Goal: Find specific page/section: Find specific page/section

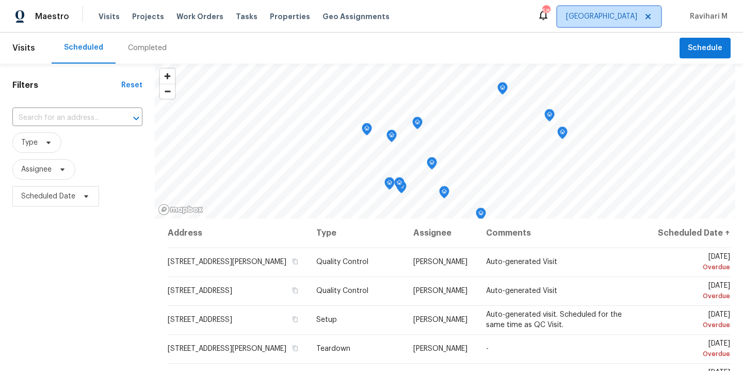
click at [631, 18] on span "[GEOGRAPHIC_DATA]" at bounding box center [601, 16] width 71 height 10
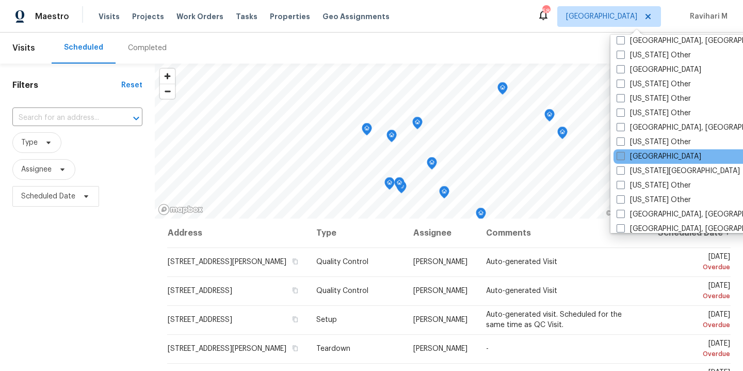
scroll to position [511, 0]
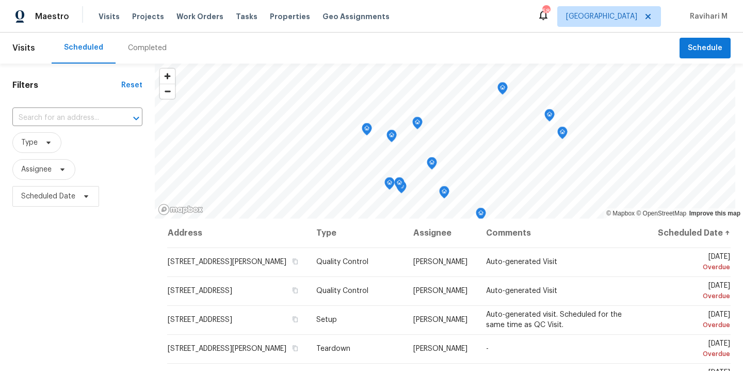
click at [78, 24] on div "Maestro Visits Projects Work Orders Tasks Properties Geo Assignments" at bounding box center [201, 16] width 402 height 21
click at [61, 24] on div "Maestro" at bounding box center [34, 16] width 69 height 21
click at [623, 16] on span "[GEOGRAPHIC_DATA]" at bounding box center [601, 16] width 71 height 10
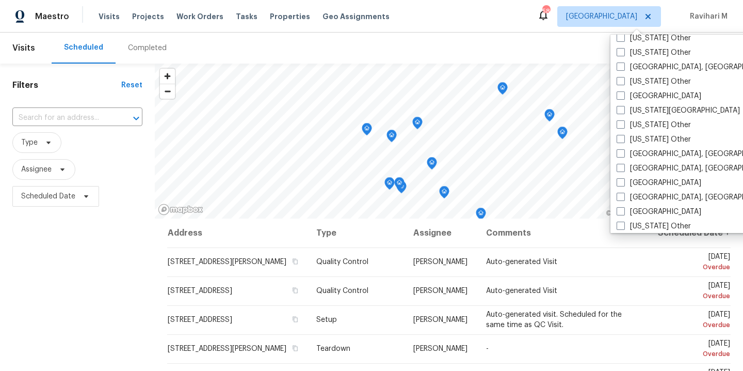
scroll to position [567, 0]
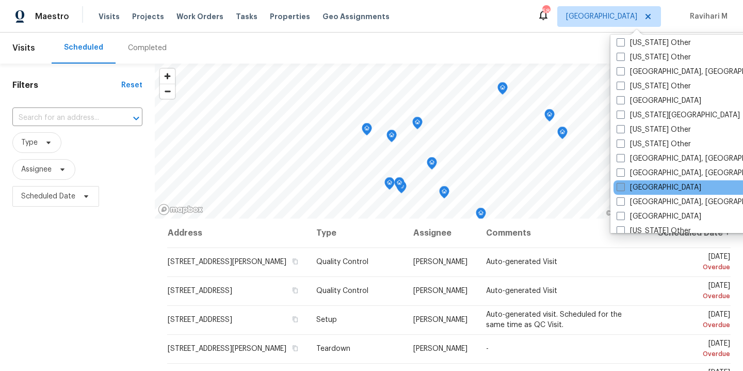
click at [650, 187] on label "[GEOGRAPHIC_DATA]" at bounding box center [659, 187] width 85 height 10
click at [623, 187] on input "[GEOGRAPHIC_DATA]" at bounding box center [620, 185] width 7 height 7
checkbox input "true"
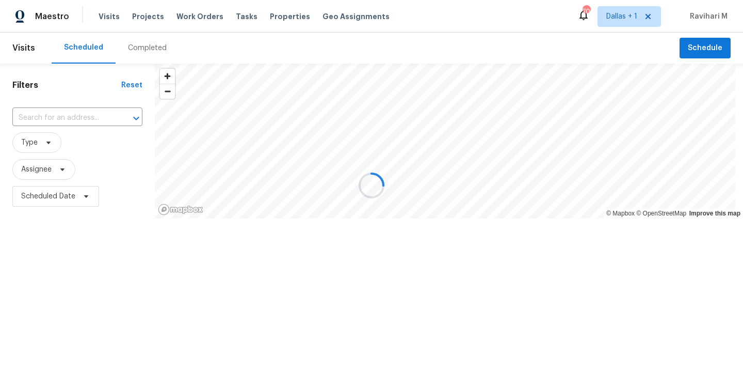
click at [185, 50] on div at bounding box center [371, 185] width 743 height 371
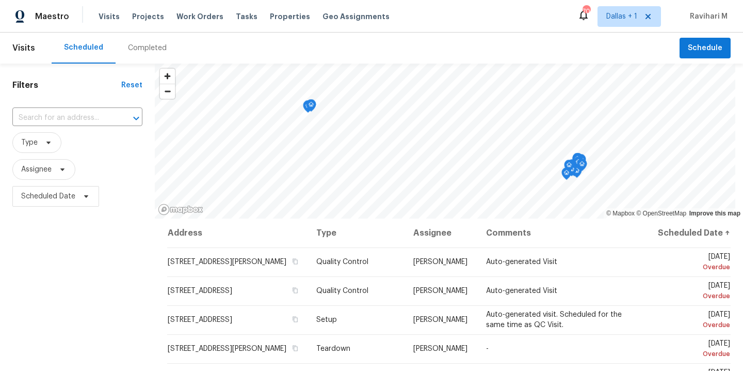
click at [165, 50] on div "Completed" at bounding box center [147, 48] width 63 height 31
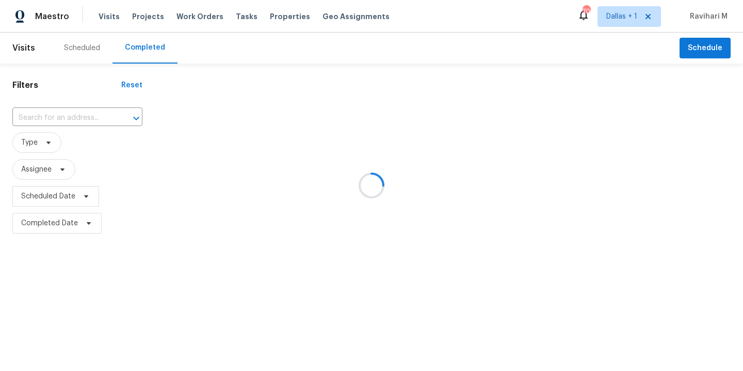
click at [87, 116] on div at bounding box center [371, 185] width 743 height 371
click at [81, 117] on div at bounding box center [371, 185] width 743 height 371
click at [58, 119] on div at bounding box center [371, 185] width 743 height 371
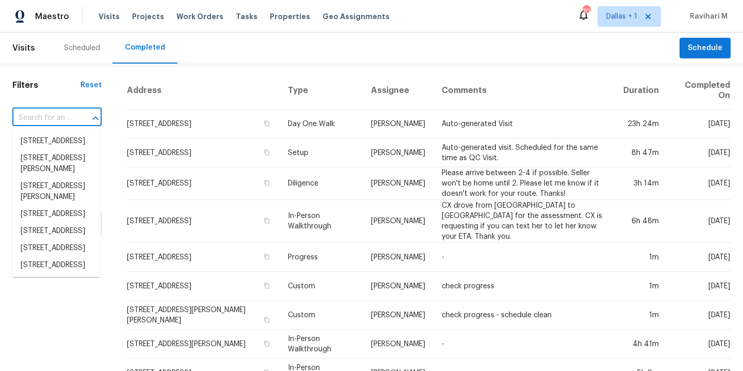
click at [37, 123] on input "text" at bounding box center [42, 118] width 60 height 16
paste input "3107 Atwater Dr, North Las Vegas, NV 89032"
type input "3107 Atwater Dr, North Las Vegas, NV 89032"
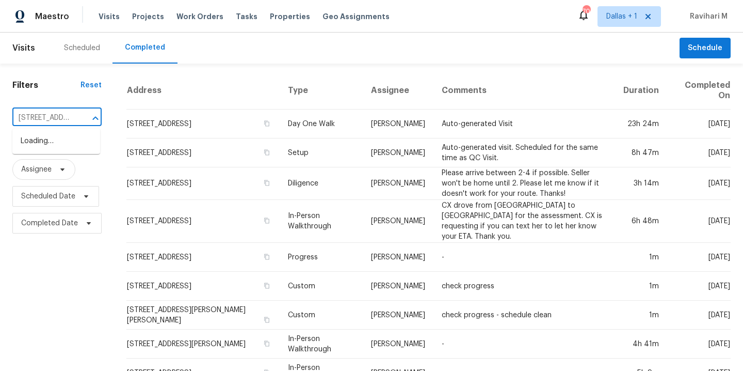
scroll to position [0, 97]
click at [51, 148] on li "3107 Atwater Dr, North Las Vegas, NV 89032" at bounding box center [56, 141] width 88 height 17
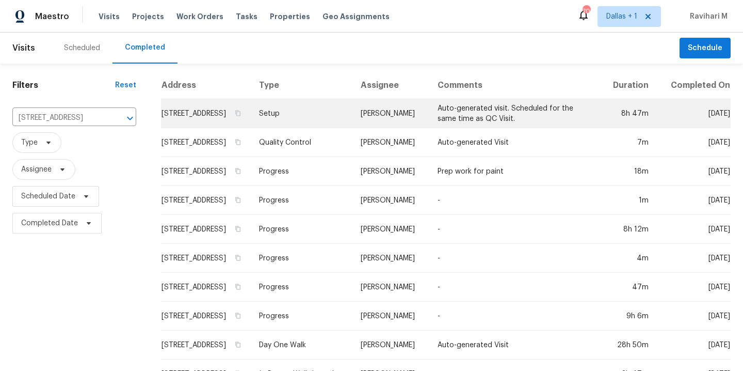
click at [337, 124] on td "Setup" at bounding box center [302, 113] width 102 height 29
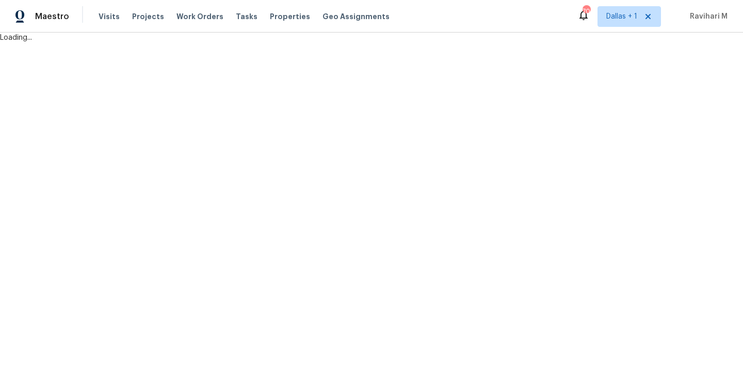
click at [337, 43] on html "Maestro Visits Projects Work Orders Tasks Properties Geo Assignments 70 Dallas …" at bounding box center [371, 21] width 743 height 43
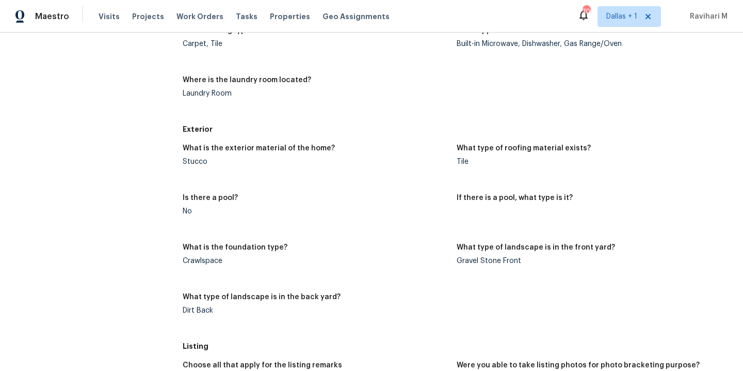
scroll to position [879, 0]
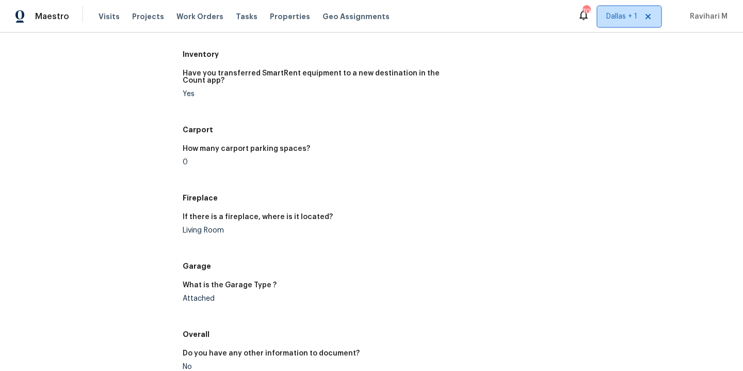
click at [635, 20] on span "Dallas + 1" at bounding box center [621, 16] width 31 height 10
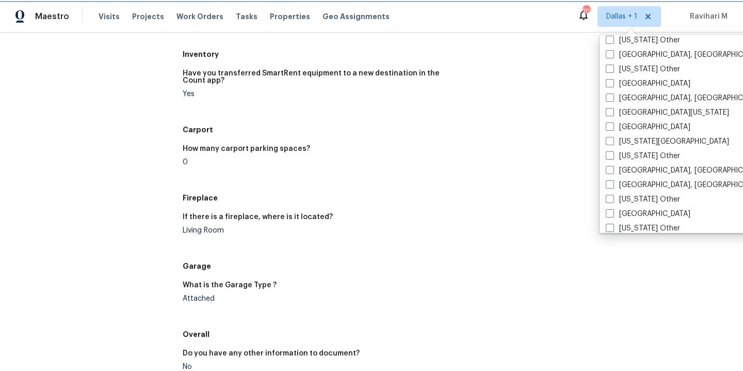
scroll to position [382, 0]
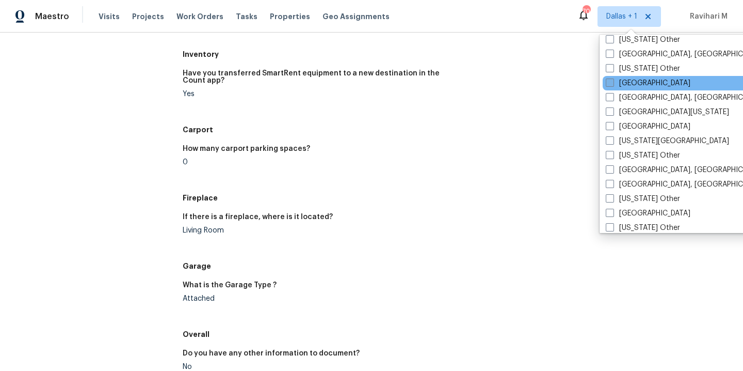
click at [612, 81] on span at bounding box center [610, 82] width 8 height 8
click at [612, 81] on input "[GEOGRAPHIC_DATA]" at bounding box center [609, 81] width 7 height 7
checkbox input "true"
click at [118, 21] on div "Visits Projects Work Orders Tasks Properties Geo Assignments" at bounding box center [250, 16] width 303 height 21
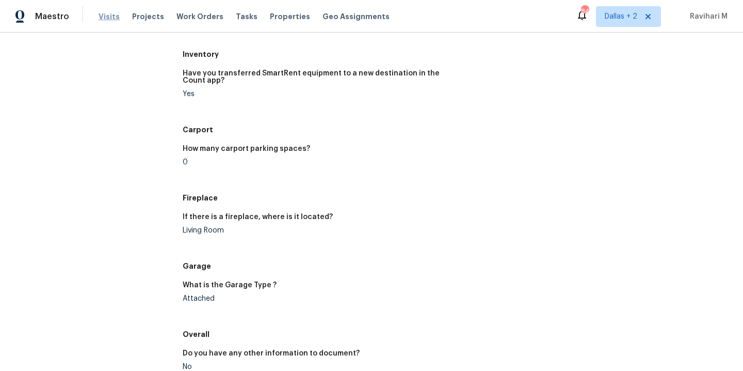
click at [107, 19] on span "Visits" at bounding box center [109, 16] width 21 height 10
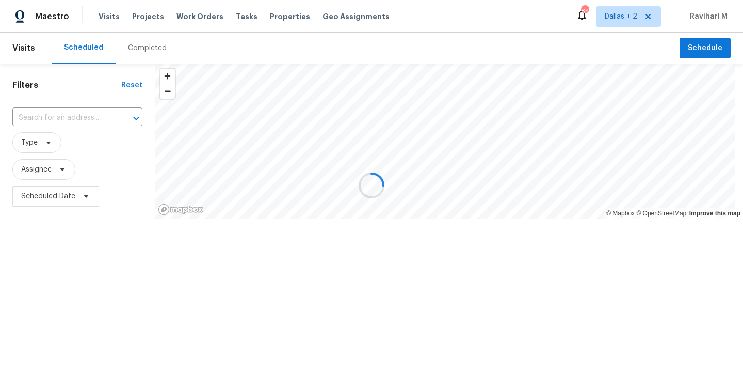
click at [147, 56] on div at bounding box center [371, 185] width 743 height 371
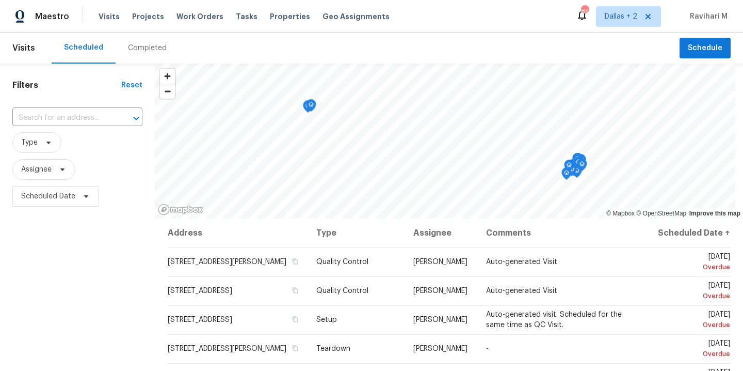
click at [149, 53] on div "Completed" at bounding box center [147, 48] width 63 height 31
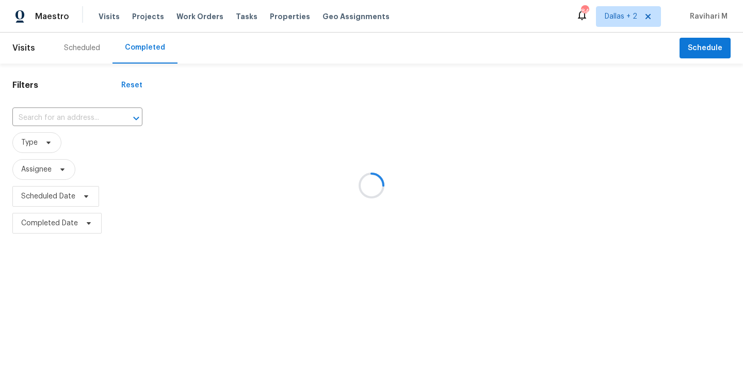
click at [149, 53] on div at bounding box center [371, 185] width 743 height 371
click at [68, 111] on div at bounding box center [371, 185] width 743 height 371
click at [47, 121] on div at bounding box center [371, 185] width 743 height 371
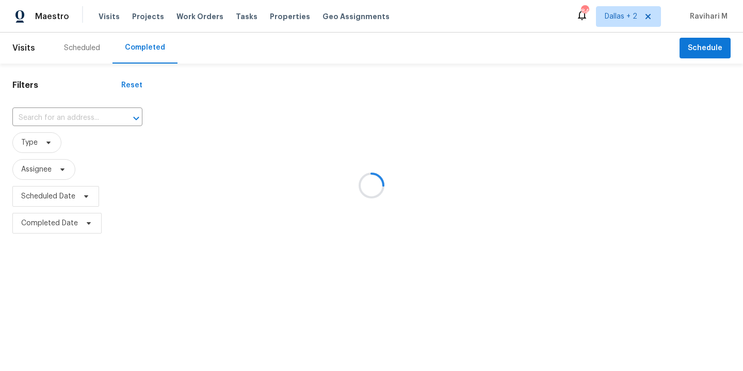
click at [51, 117] on div at bounding box center [371, 185] width 743 height 371
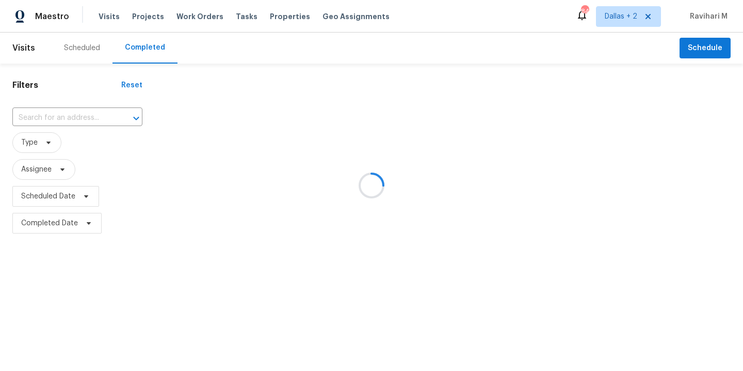
click at [44, 117] on div at bounding box center [371, 185] width 743 height 371
click at [39, 117] on div at bounding box center [371, 185] width 743 height 371
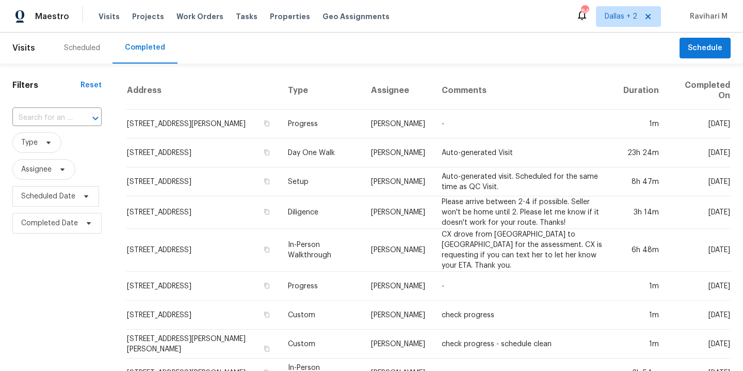
click at [39, 117] on input "text" at bounding box center [42, 118] width 60 height 16
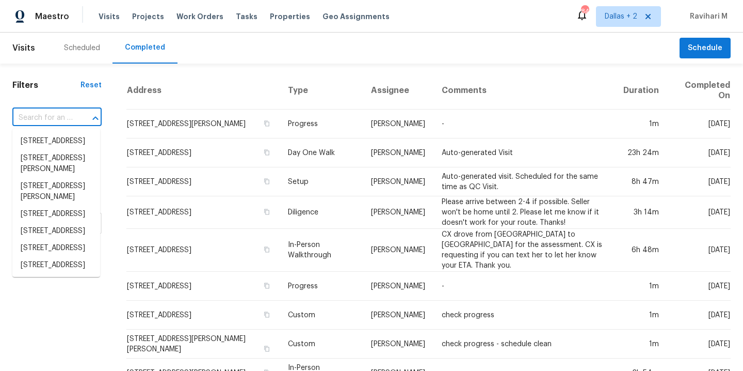
paste input "10490 W Jewell Ave Apt C, Lakewood, CO 80232"
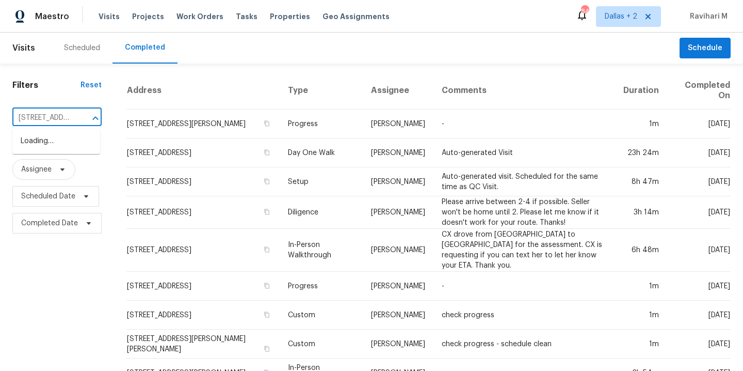
scroll to position [0, 111]
type input "10490 W Jewell Ave Apt C, Lakewood, CO 80232"
click at [65, 122] on input "text" at bounding box center [42, 118] width 60 height 16
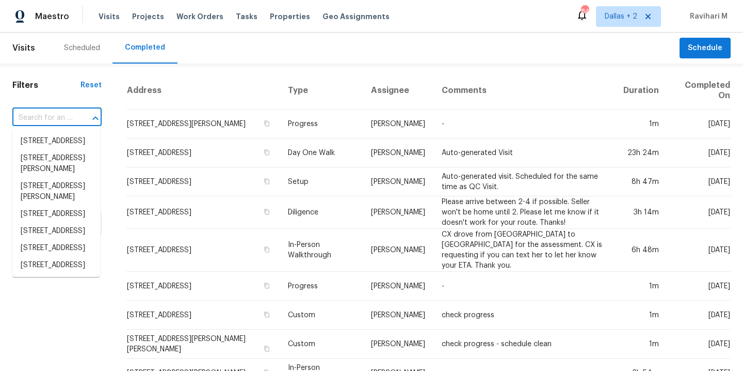
paste input "10490 W Jewell Ave Apt C, Lakewood, CO 80232"
type input "10490 W Jewell Ave Apt C, Lakewood, CO 80232"
paste input "10490 W Jewell Ave Apt C, Lakewood, CO 80232"
type input "10490 W Jewell Ave Apt C, Lakewood, CO 80232"
paste input "10490 W Jewell Ave Apt C, Lakewood, CO 80232"
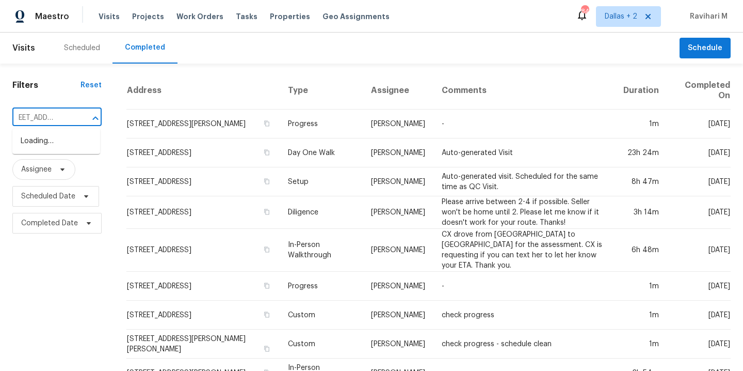
type input "10490 W Jewell Ave"
click at [60, 150] on li "10490 W Jewell Ave Apt C, Lakewood, CO 80232" at bounding box center [56, 147] width 88 height 28
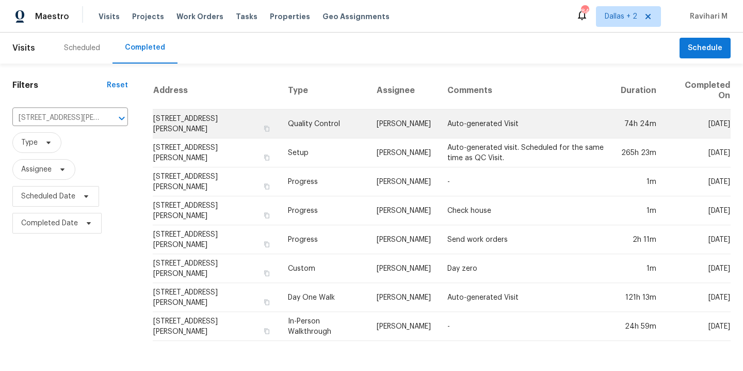
click at [290, 123] on td "Quality Control" at bounding box center [324, 123] width 89 height 29
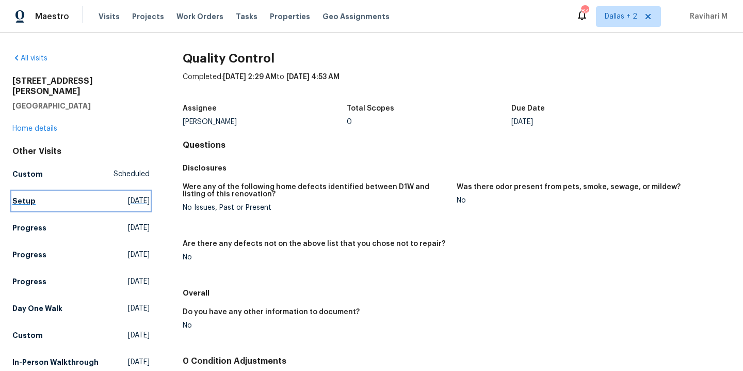
click at [128, 196] on span "Sat, Sep 27 2025" at bounding box center [139, 201] width 22 height 10
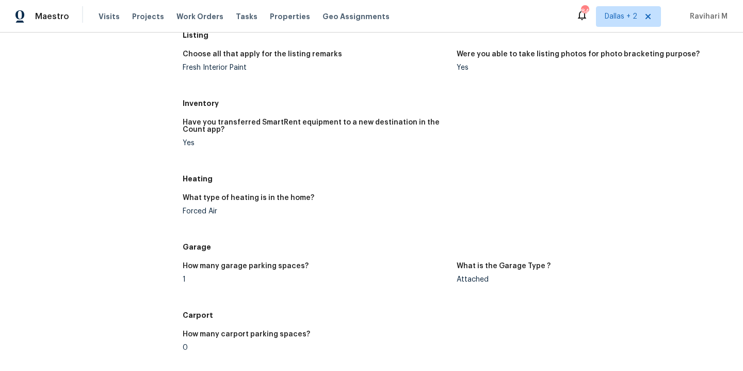
scroll to position [95, 0]
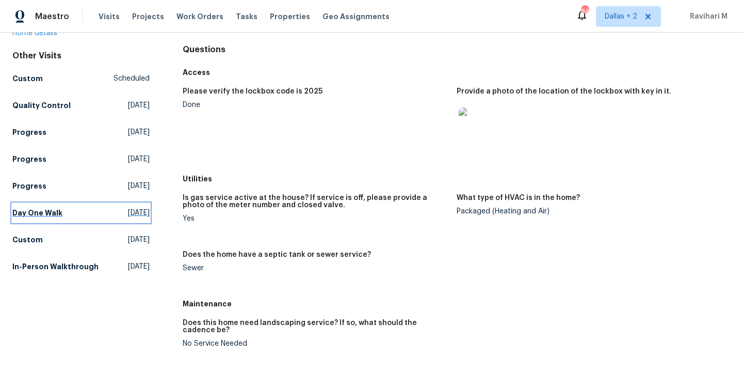
click at [101, 203] on link "Day One Walk Tue, Sep 16 2025" at bounding box center [80, 212] width 137 height 19
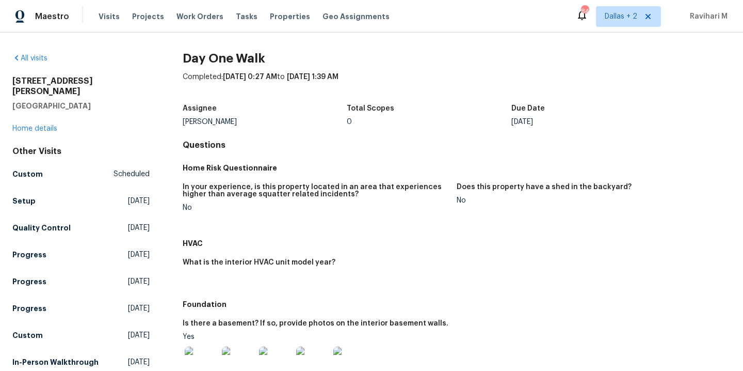
scroll to position [70, 0]
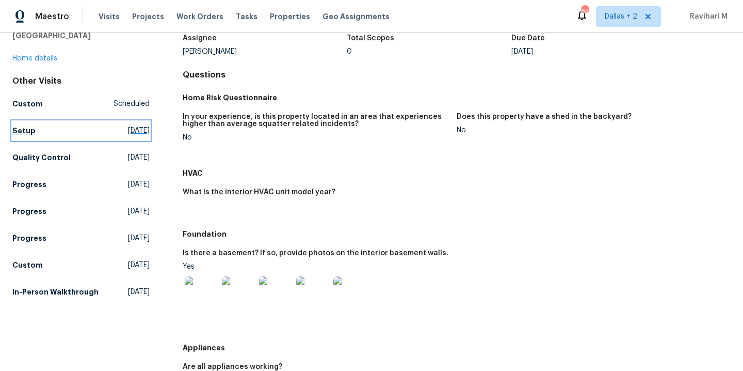
click at [128, 125] on span "Sat, Sep 27 2025" at bounding box center [139, 130] width 22 height 10
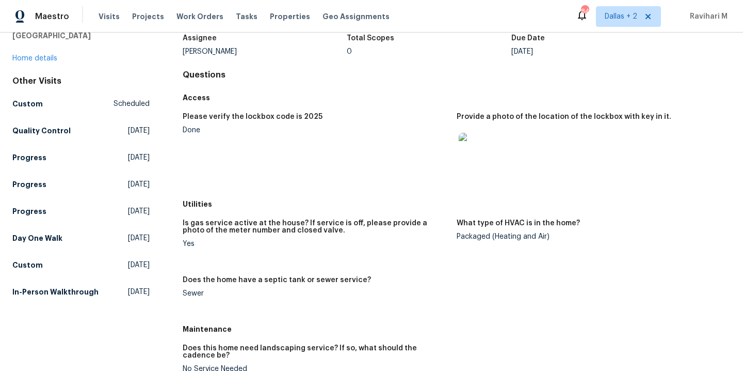
scroll to position [316, 0]
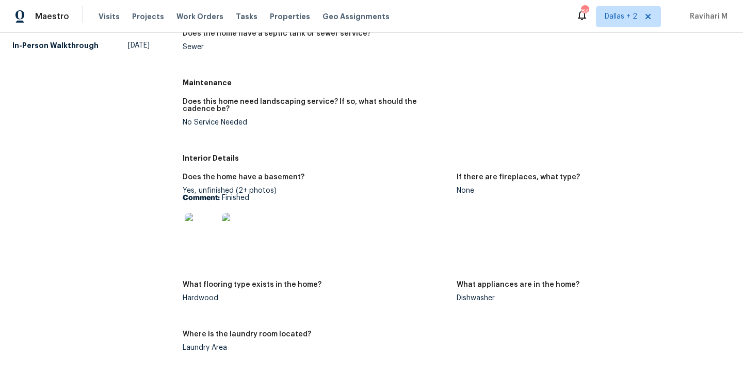
click at [389, 11] on div "Maestro Visits Projects Work Orders Tasks Properties Geo Assignments 84 Dallas …" at bounding box center [371, 16] width 743 height 33
